Goal: Information Seeking & Learning: Learn about a topic

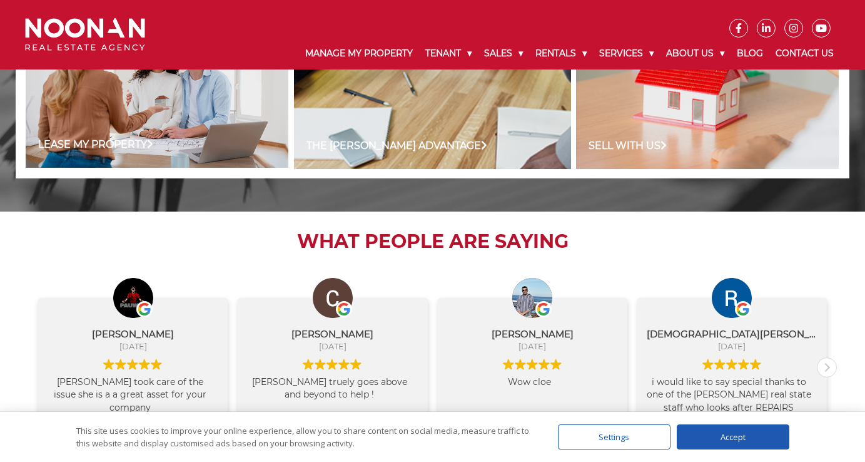
scroll to position [1362, 0]
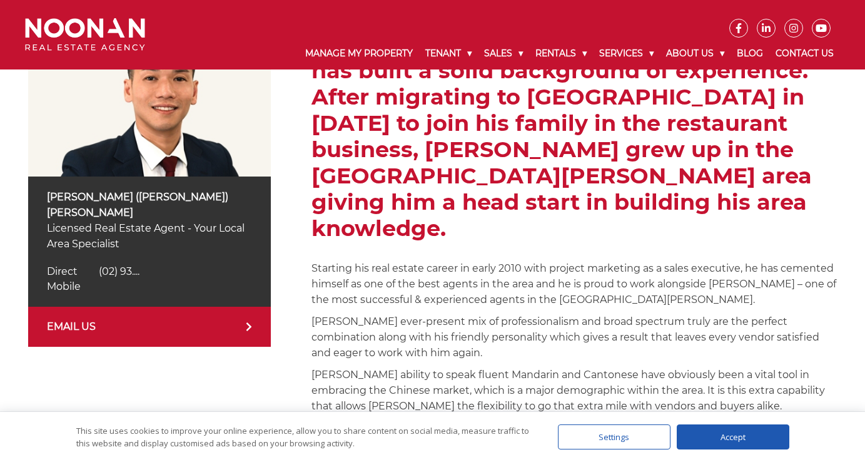
scroll to position [265, 0]
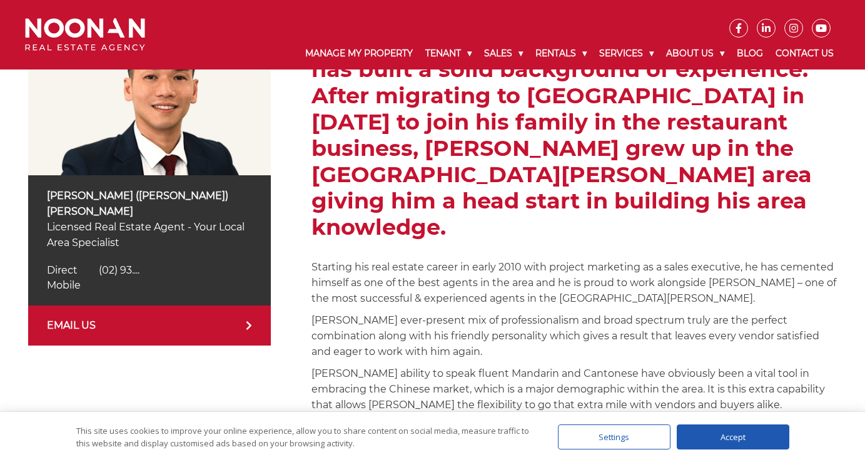
click at [539, 365] on p "Simon’s ability to speak fluent Mandarin and Cantonese have obviously been a vi…" at bounding box center [573, 388] width 525 height 47
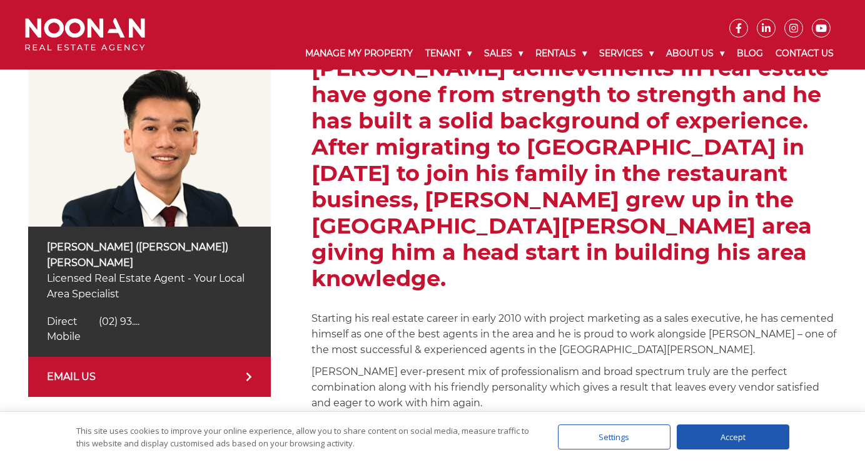
scroll to position [213, 0]
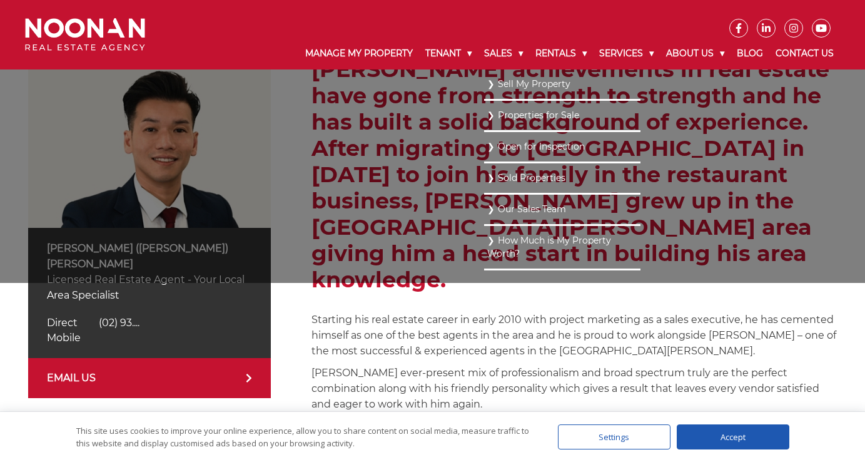
click at [484, 175] on li "Sold Properties" at bounding box center [562, 178] width 156 height 31
click at [487, 176] on link "Sold Properties" at bounding box center [562, 178] width 150 height 17
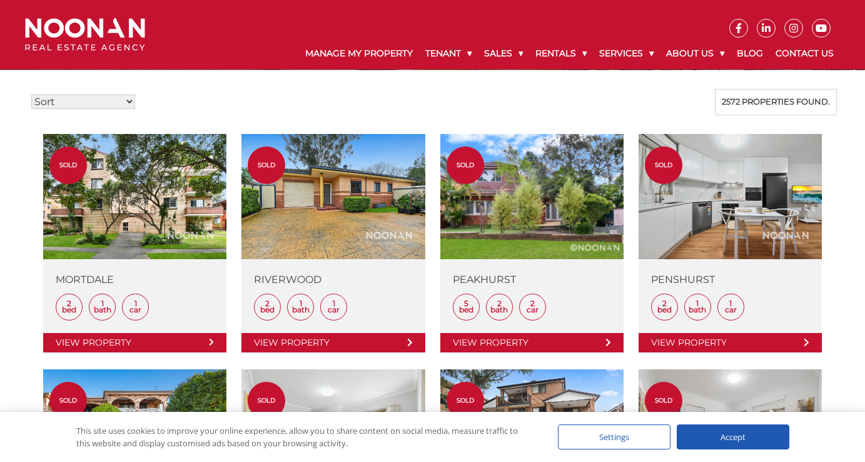
scroll to position [305, 0]
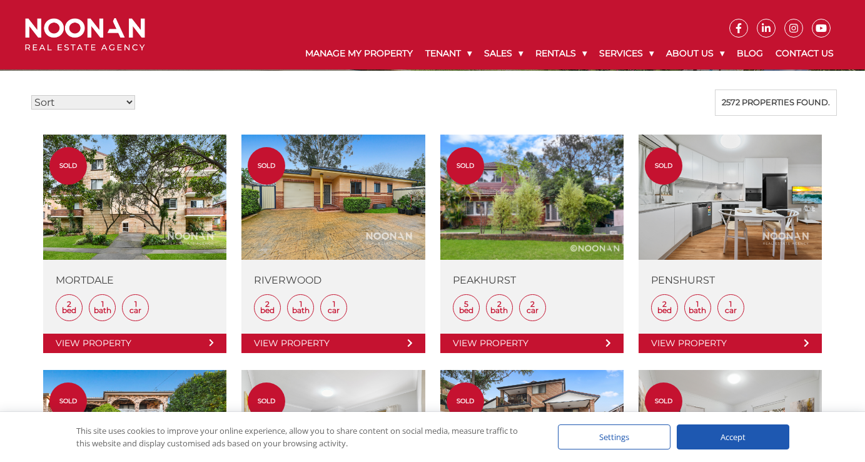
click at [102, 99] on div "Sort Price: High to Low Price: Low to High Date: Newest First Date: Oldest Firs…" at bounding box center [432, 102] width 809 height 26
click at [113, 109] on select "Sort Price: High to Low Price: Low to High Date: Newest First Date: Oldest Firs…" at bounding box center [83, 102] width 104 height 14
select select "high"
click at [31, 101] on select "Sort Price: High to Low Price: Low to High Date: Newest First Date: Oldest Firs…" at bounding box center [83, 102] width 104 height 14
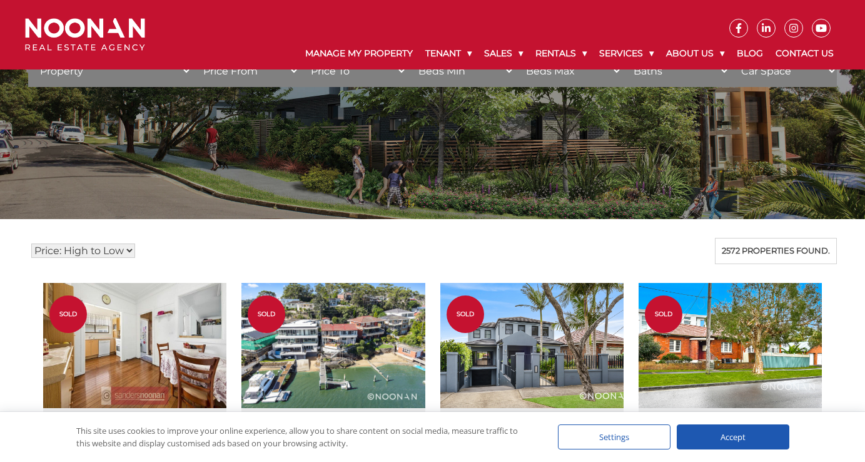
scroll to position [198, 0]
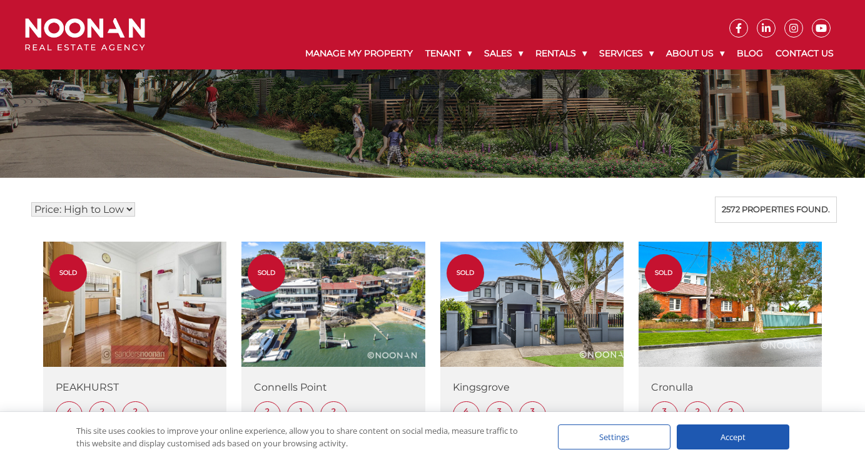
click at [101, 216] on select "Sort Price: High to Low Price: Low to High Date: Newest First Date: Oldest Firs…" at bounding box center [83, 209] width 104 height 14
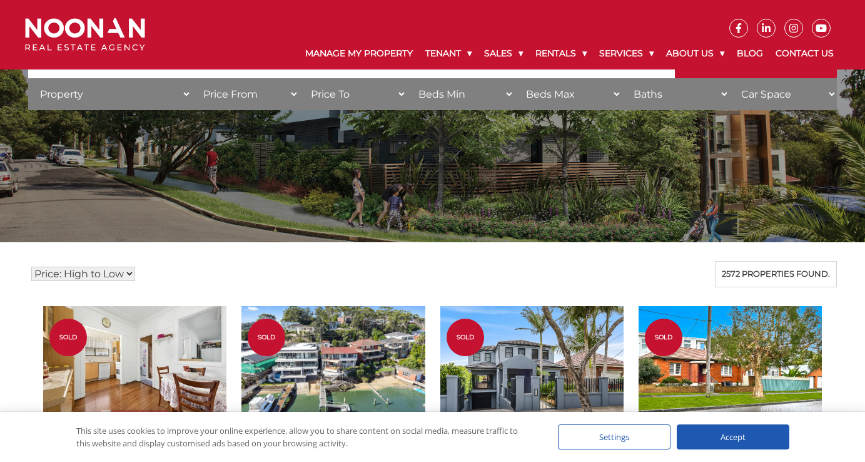
scroll to position [104, 0]
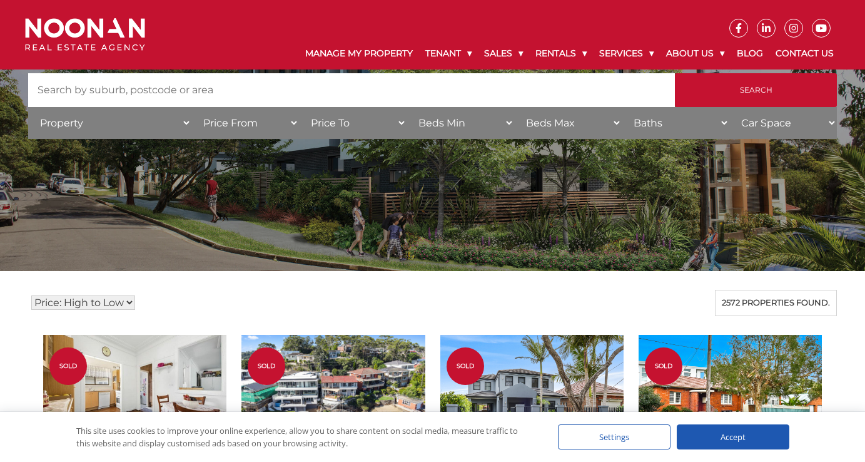
click at [249, 98] on input "Search by Address" at bounding box center [351, 90] width 647 height 34
type input "MORTDALE"
click at [143, 119] on select "Property House Villa Apartment Townhouse Duplex Semi-detached Unit Terrace Other" at bounding box center [109, 123] width 163 height 32
select select "House"
click at [28, 107] on select "Property House [GEOGRAPHIC_DATA] Townhouse Duplex Semi-detached Unit Terrace Ot…" at bounding box center [109, 123] width 163 height 32
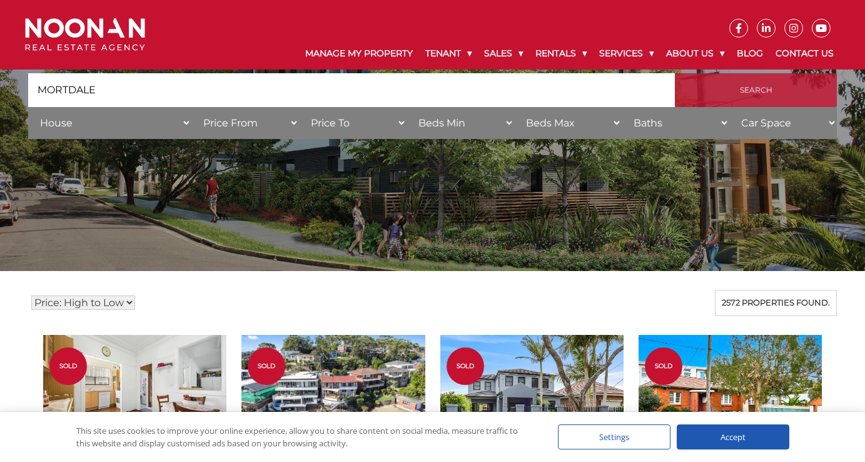
click at [752, 94] on input "Search" at bounding box center [756, 90] width 162 height 34
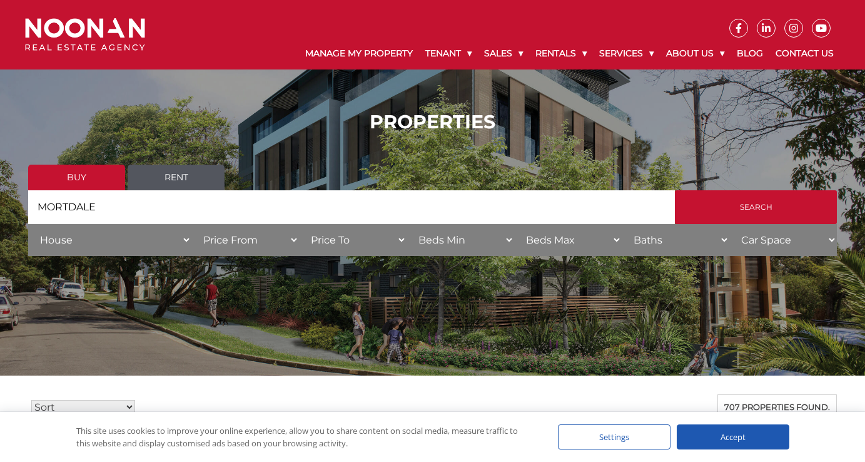
click at [88, 407] on select "Sort Price: High to Low Price: Low to High Date: Newest First Date: Oldest Firs…" at bounding box center [83, 407] width 104 height 14
select select "new"
click at [31, 400] on select "Sort Price: High to Low Price: Low to High Date: Newest First Date: Oldest Firs…" at bounding box center [83, 407] width 104 height 14
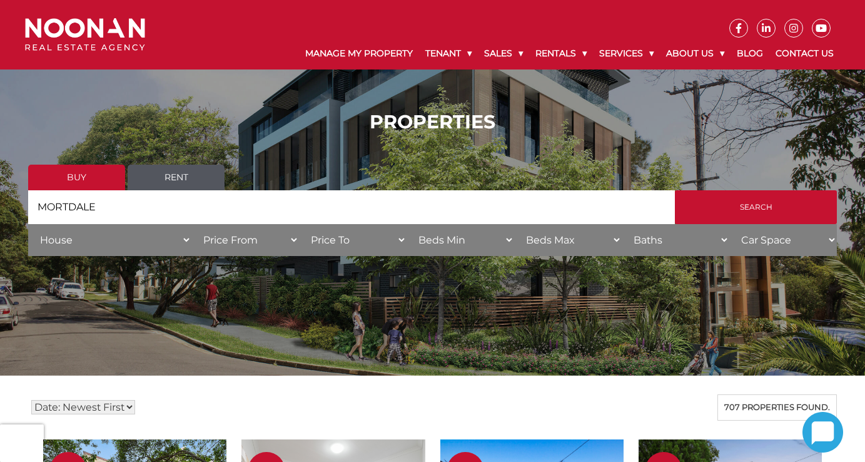
click at [127, 246] on select "Property House Villa Apartment Townhouse Duplex Semi-detached Unit Terrace Other" at bounding box center [109, 240] width 163 height 32
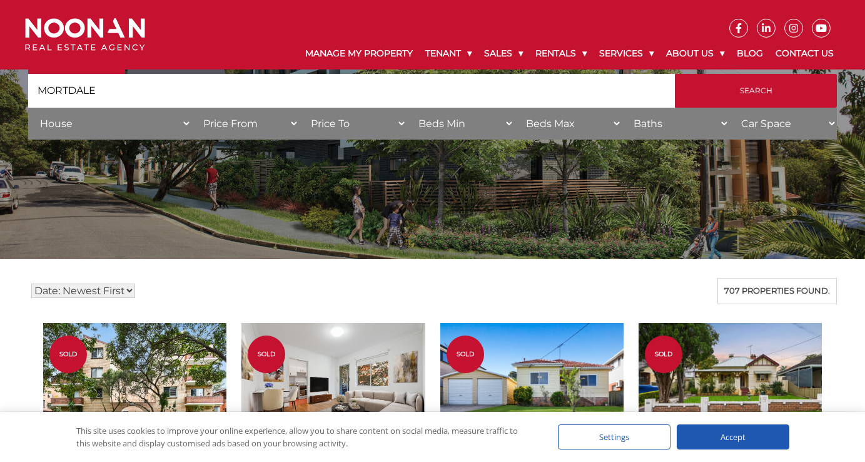
scroll to position [104, 0]
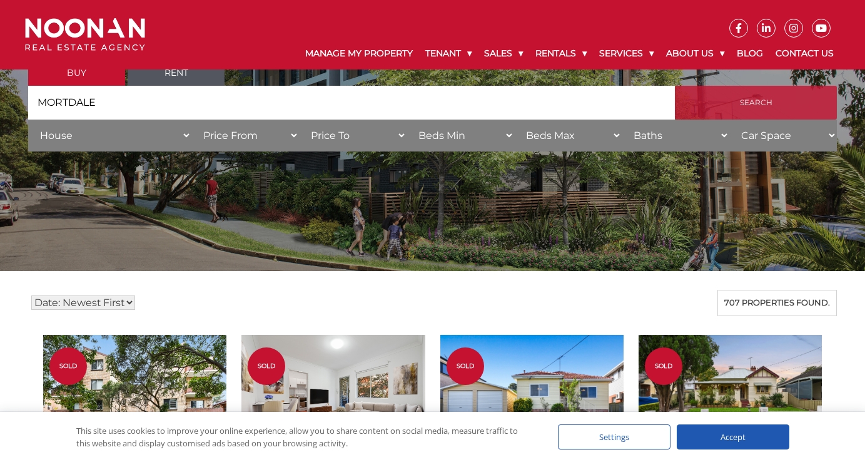
click at [723, 107] on input "Search" at bounding box center [756, 103] width 162 height 34
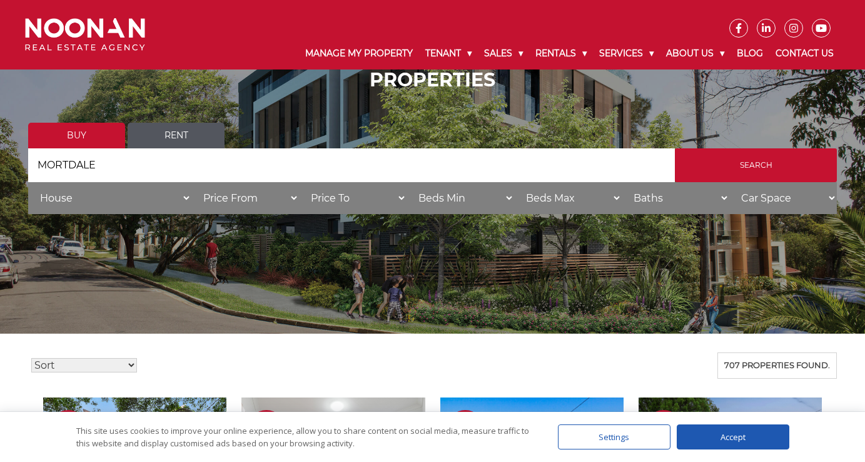
scroll to position [36, 0]
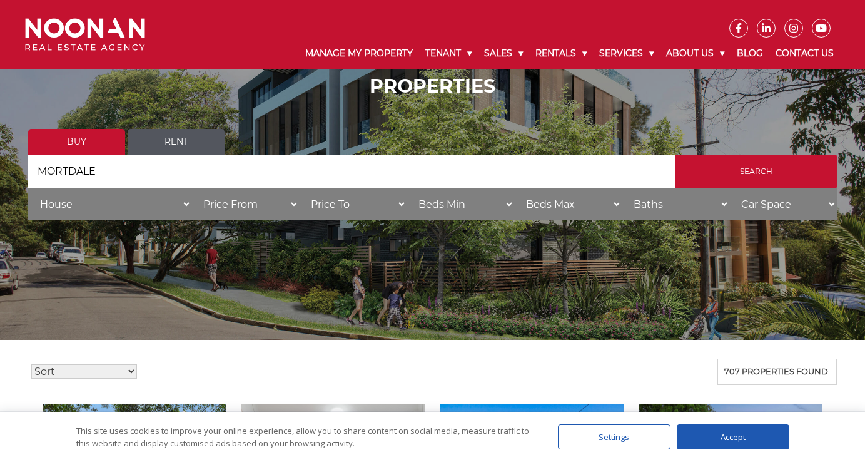
click at [108, 201] on select "Property House Villa Apartment Townhouse Duplex Semi-detached Unit Terrace Other" at bounding box center [109, 204] width 163 height 32
select select "DuplexSemi-detached"
click at [28, 188] on select "Property House Villa Apartment Townhouse Duplex Semi-detached Unit Terrace Other" at bounding box center [109, 204] width 163 height 32
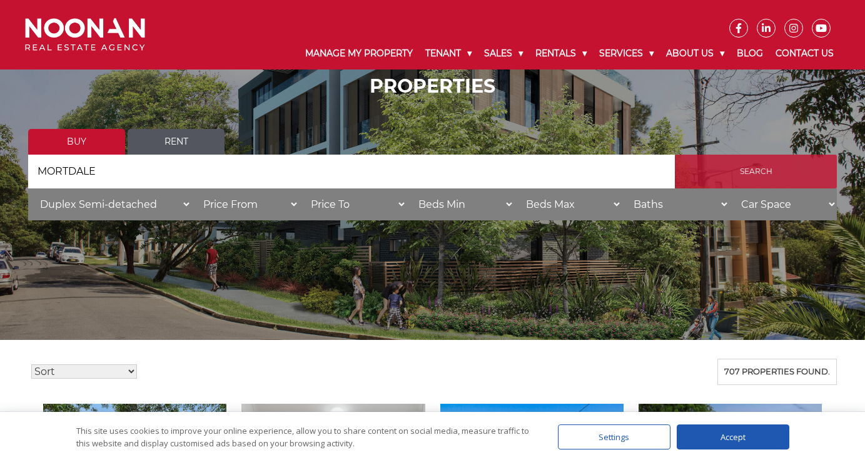
click at [726, 176] on input "Search" at bounding box center [756, 171] width 162 height 34
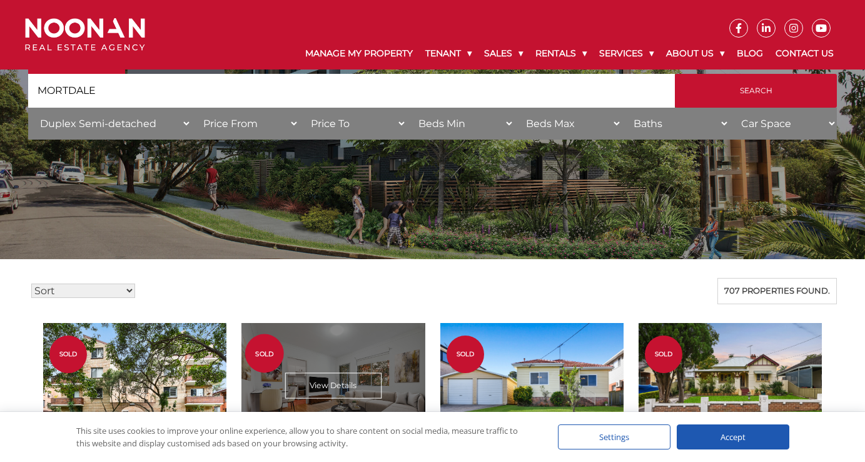
scroll to position [81, 0]
